Goal: Communication & Community: Answer question/provide support

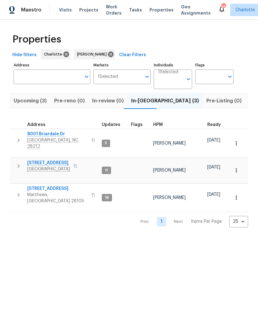
click at [249, 100] on span "Listed (23)" at bounding box center [262, 100] width 26 height 9
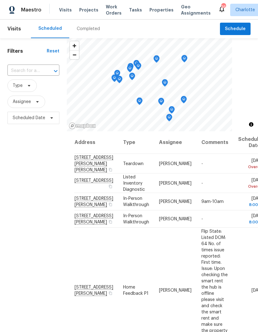
click at [89, 12] on span "Projects" at bounding box center [88, 10] width 19 height 6
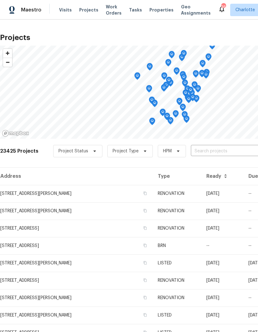
click at [221, 154] on input "text" at bounding box center [226, 151] width 71 height 10
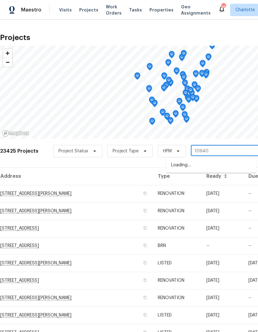
type input "10940"
click at [207, 181] on li "10940 Wild Dove Ln, Charlotte, NC 28277" at bounding box center [211, 175] width 90 height 11
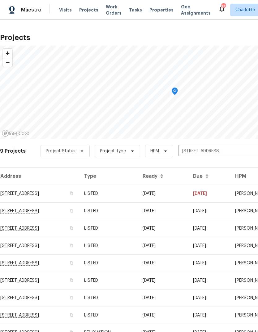
click at [75, 193] on td "10940 Wild Dove Ln, Charlotte, NC 28277" at bounding box center [39, 193] width 79 height 17
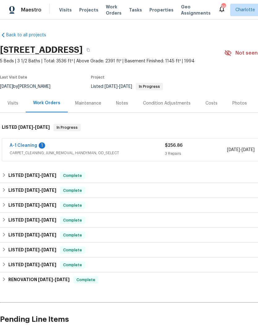
click at [35, 144] on link "A-1 Cleaning" at bounding box center [24, 145] width 28 height 4
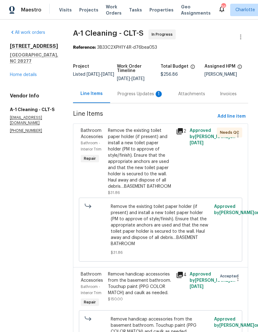
click at [136, 96] on div "Progress Updates 1" at bounding box center [141, 94] width 46 height 6
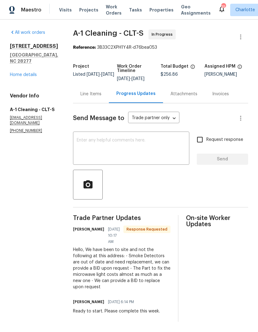
scroll to position [7, 0]
click at [95, 90] on div "Line Items" at bounding box center [91, 94] width 36 height 18
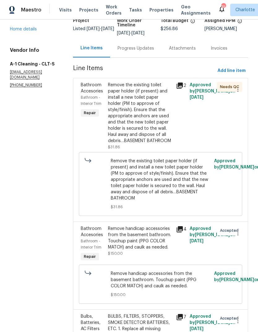
scroll to position [33, 0]
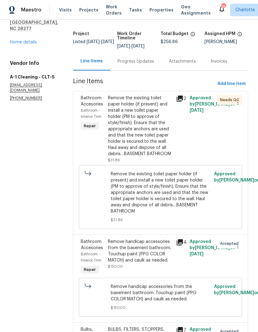
click at [135, 58] on div "Progress Updates" at bounding box center [136, 61] width 37 height 6
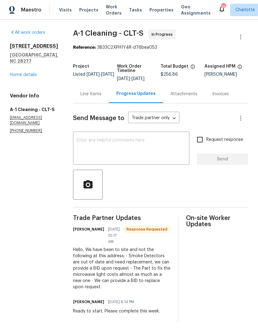
click at [90, 99] on div "Line Items" at bounding box center [91, 94] width 36 height 18
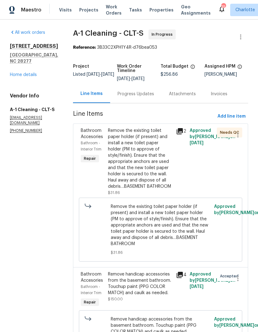
click at [135, 94] on div "Progress Updates" at bounding box center [136, 94] width 37 height 6
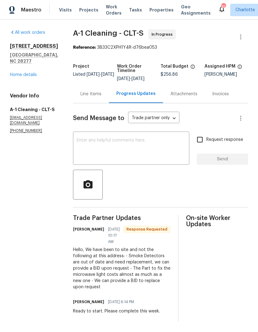
click at [147, 155] on textarea at bounding box center [131, 149] width 109 height 22
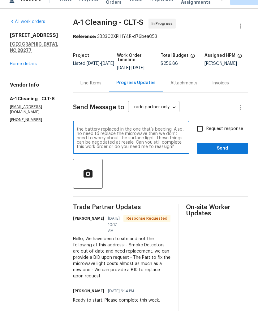
scroll to position [4, 0]
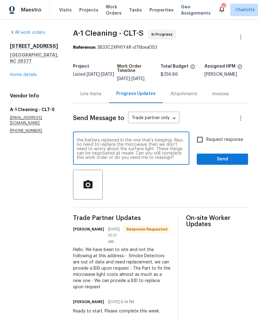
type textarea "No need to replace the smoke detectors, just need the battery replaced in the o…"
click at [205, 133] on input "Request response" at bounding box center [200, 139] width 13 height 13
checkbox input "true"
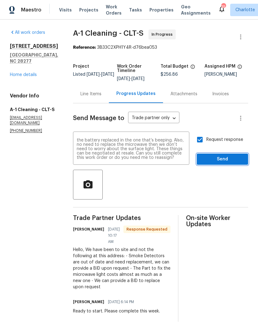
click at [221, 153] on button "Send" at bounding box center [222, 158] width 51 height 11
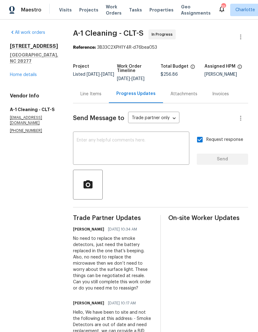
scroll to position [0, 0]
click at [26, 4] on div "Maestro" at bounding box center [21, 10] width 42 height 12
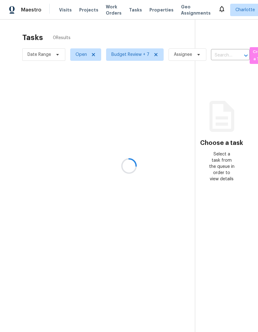
scroll to position [25, 0]
